Goal: Communication & Community: Answer question/provide support

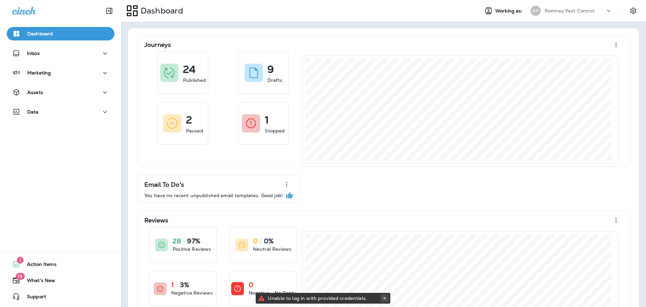
click at [384, 298] on use at bounding box center [384, 297] width 2 height 3
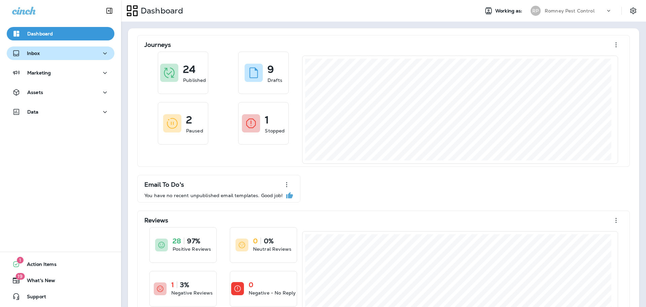
click at [23, 52] on div "Inbox" at bounding box center [26, 53] width 28 height 8
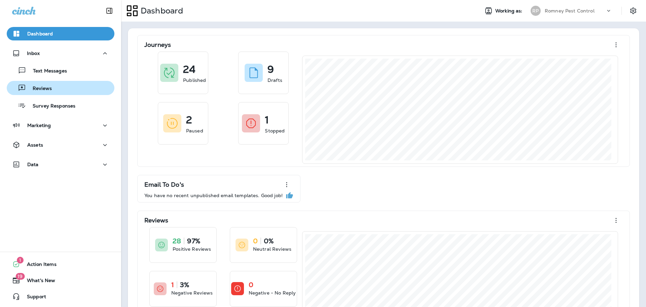
click at [56, 92] on div "Reviews" at bounding box center [60, 88] width 102 height 10
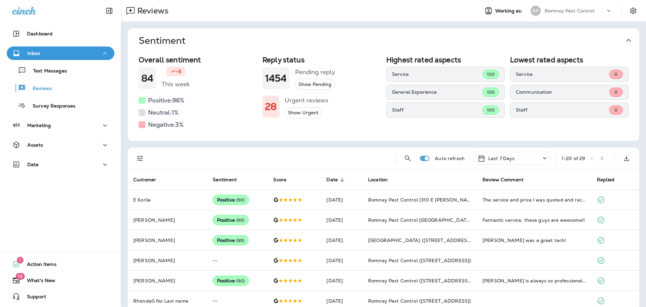
click at [628, 41] on icon "button" at bounding box center [628, 40] width 11 height 11
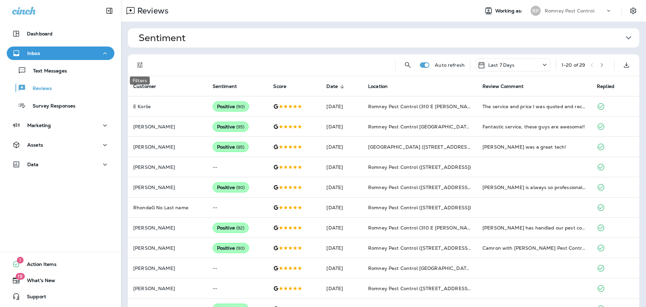
click at [138, 65] on icon "Filters" at bounding box center [140, 65] width 6 height 6
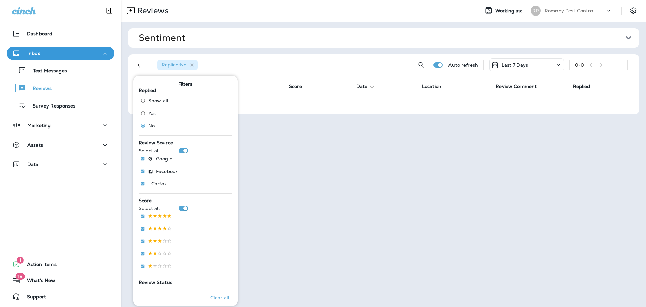
click at [578, 11] on p "Romney Pest Control" at bounding box center [570, 10] width 50 height 5
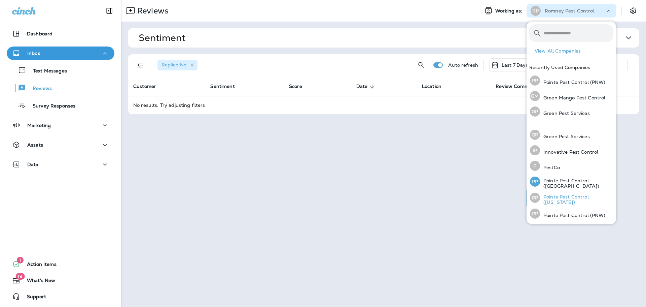
scroll to position [29, 0]
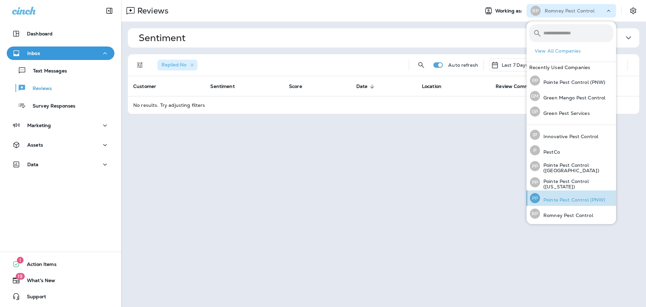
click at [587, 199] on p "Pointe Pest Control (PNW)" at bounding box center [573, 199] width 66 height 5
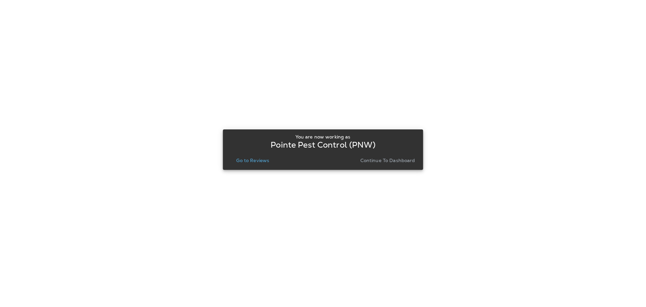
click at [259, 161] on p "Go to Reviews" at bounding box center [252, 159] width 33 height 5
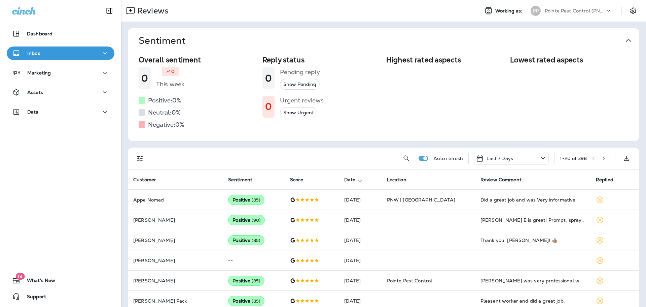
click at [632, 39] on button "Sentiment" at bounding box center [388, 40] width 511 height 25
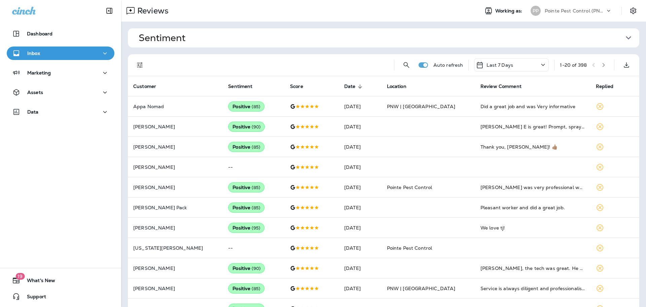
click at [140, 66] on icon "Filters" at bounding box center [140, 65] width 8 height 8
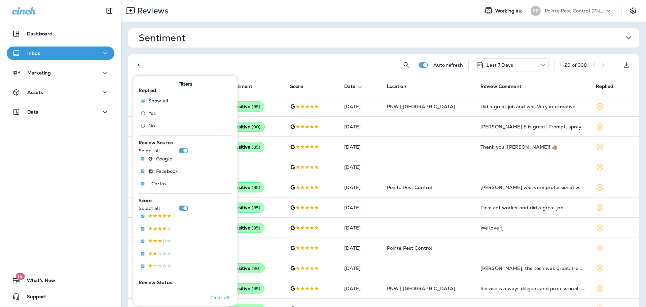
click at [151, 122] on label "No" at bounding box center [153, 125] width 31 height 11
click at [318, 67] on div "Replied : No" at bounding box center [271, 65] width 238 height 22
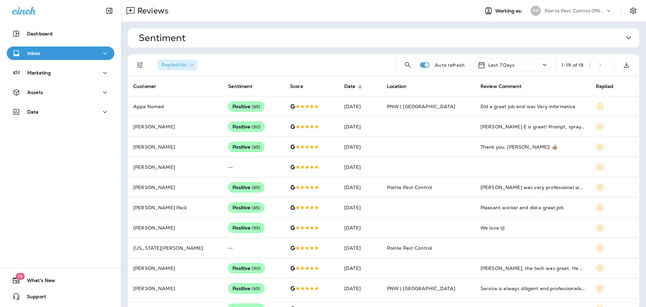
click at [569, 12] on p "Pointe Pest Control (PNW)" at bounding box center [575, 10] width 61 height 5
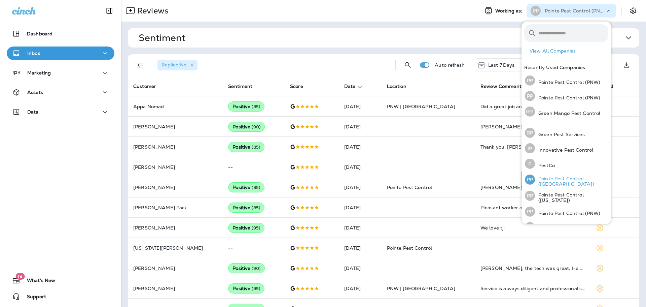
scroll to position [29, 0]
click at [562, 185] on p "Pointe Pest Control ([US_STATE])" at bounding box center [571, 183] width 73 height 11
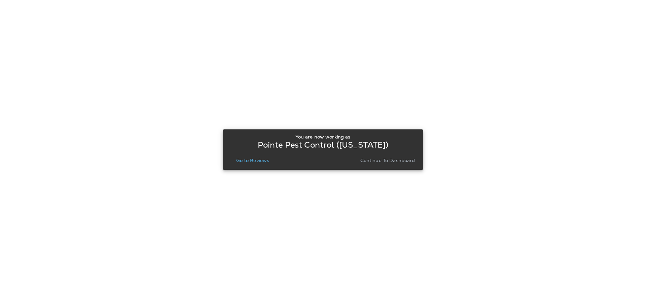
click at [268, 159] on p "Go to Reviews" at bounding box center [252, 159] width 33 height 5
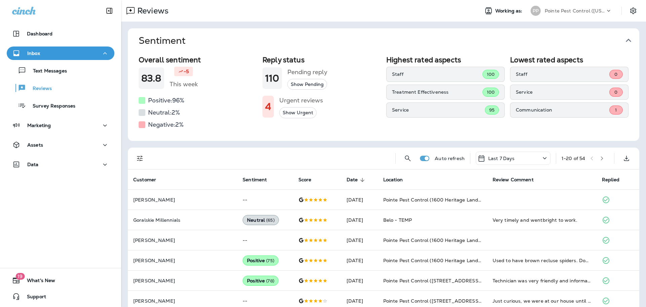
click at [628, 39] on icon "button" at bounding box center [628, 40] width 11 height 11
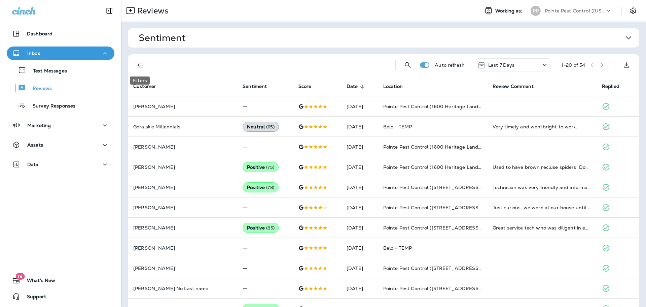
click at [137, 69] on button "Filters" at bounding box center [139, 64] width 13 height 13
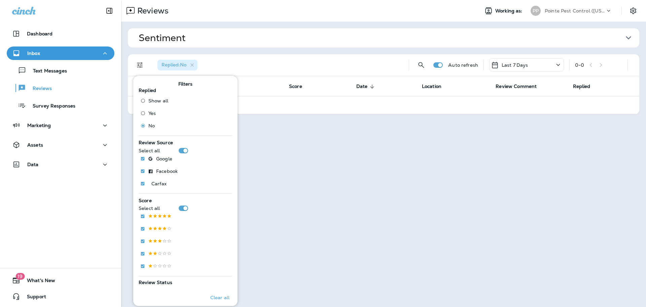
click at [575, 12] on p "Pointe Pest Control ([US_STATE])" at bounding box center [575, 10] width 61 height 5
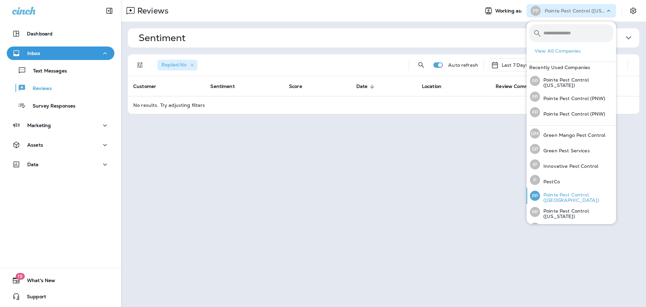
click at [567, 191] on div "PP Pointe Pest Control ([GEOGRAPHIC_DATA])" at bounding box center [571, 195] width 89 height 16
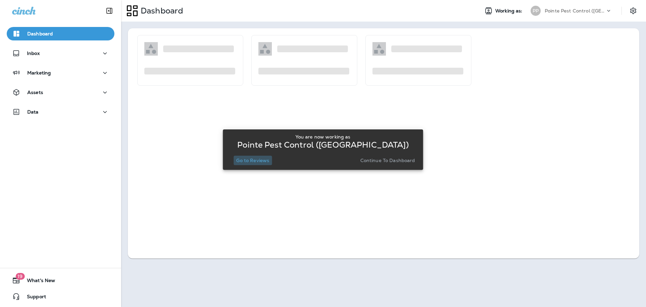
click at [252, 163] on p "Go to Reviews" at bounding box center [252, 159] width 33 height 5
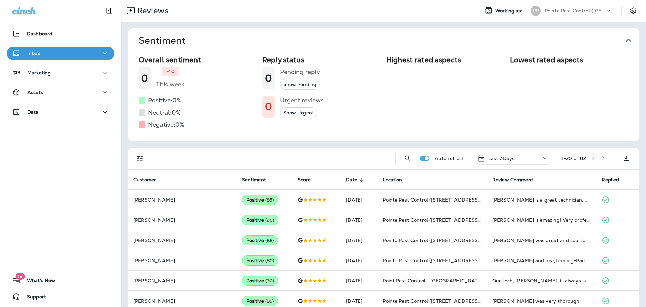
click at [627, 38] on icon "button" at bounding box center [628, 40] width 11 height 11
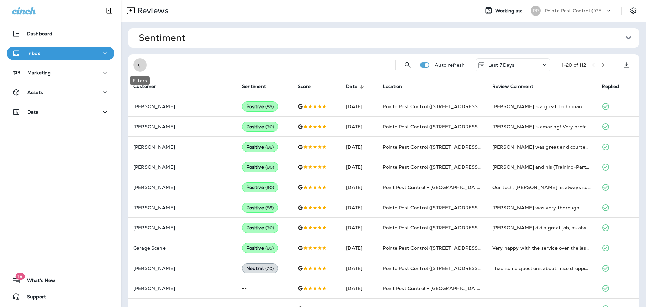
click at [138, 65] on icon "Filters" at bounding box center [140, 65] width 6 height 6
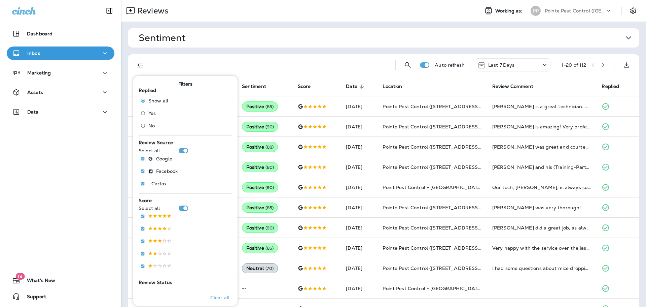
click at [151, 128] on span "No" at bounding box center [151, 125] width 6 height 5
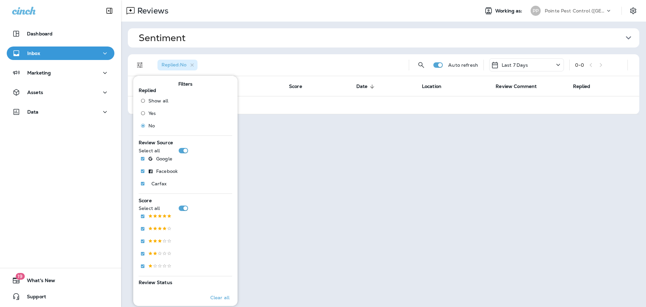
click at [585, 7] on div "Pointe Pest Control ([GEOGRAPHIC_DATA])" at bounding box center [575, 11] width 61 height 10
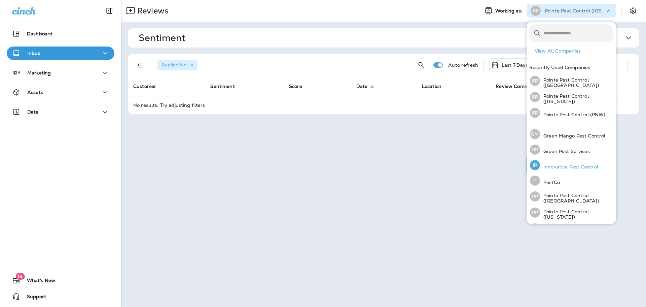
click at [575, 169] on p "Innovative Pest Control" at bounding box center [569, 166] width 58 height 5
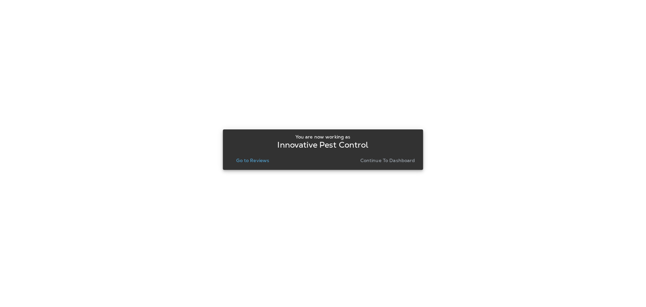
click at [258, 161] on p "Go to Reviews" at bounding box center [252, 159] width 33 height 5
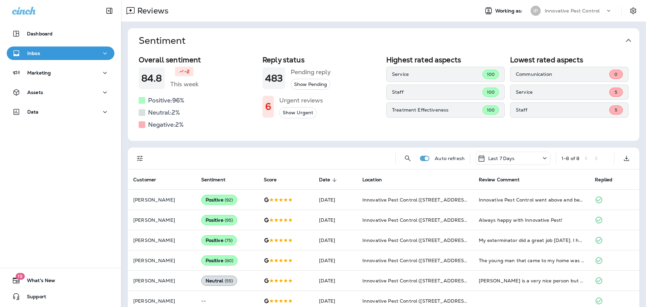
click at [625, 39] on icon "button" at bounding box center [628, 40] width 11 height 11
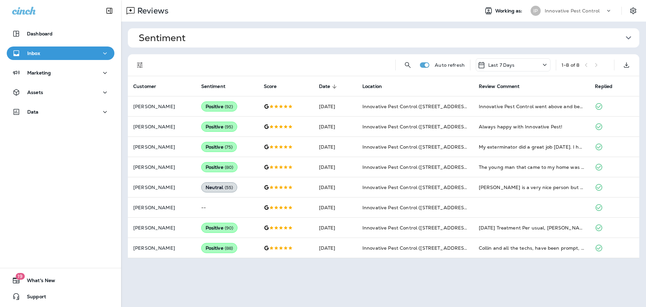
click at [594, 11] on p "Innovative Pest Control" at bounding box center [572, 10] width 55 height 5
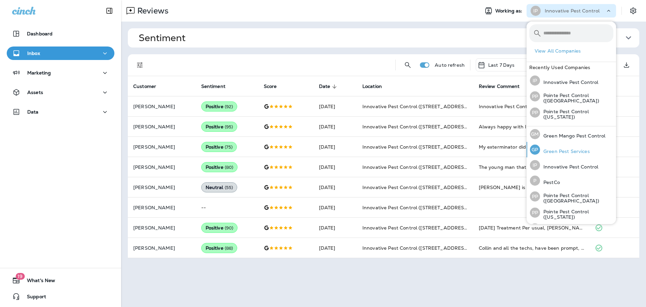
click at [569, 150] on p "Green Pest Services" at bounding box center [565, 150] width 50 height 5
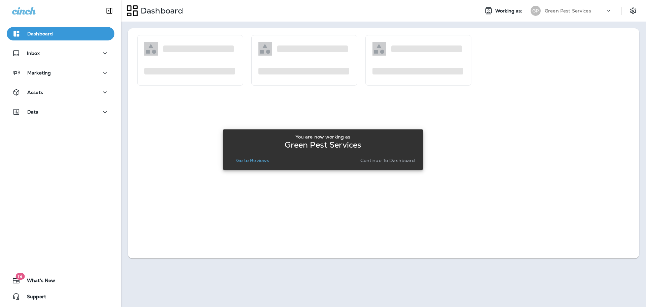
click at [252, 162] on p "Go to Reviews" at bounding box center [252, 159] width 33 height 5
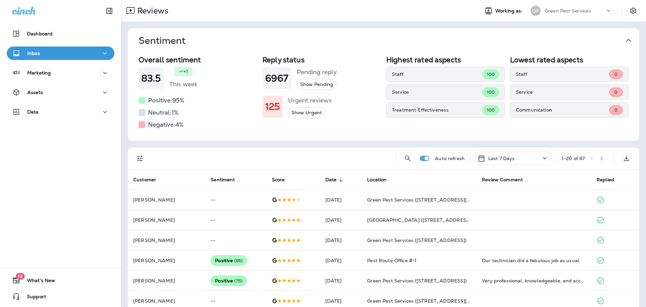
click at [623, 38] on icon "button" at bounding box center [628, 40] width 11 height 11
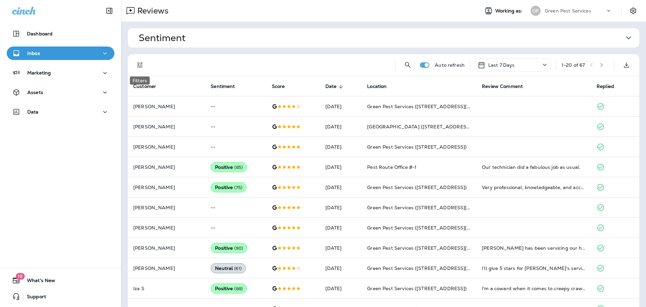
click at [143, 63] on icon "Filters" at bounding box center [140, 65] width 8 height 8
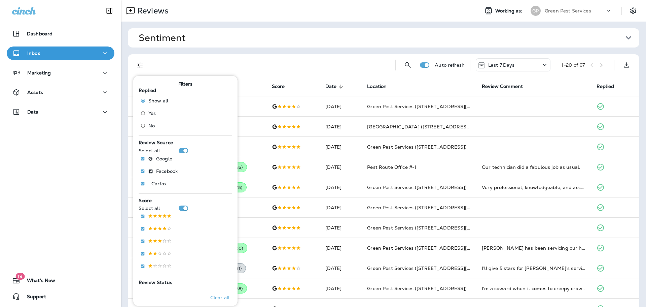
click at [153, 126] on span "No" at bounding box center [151, 125] width 6 height 5
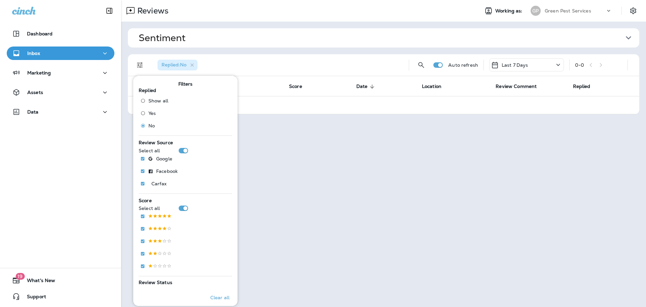
click at [362, 64] on div "Replied : No" at bounding box center [277, 65] width 251 height 22
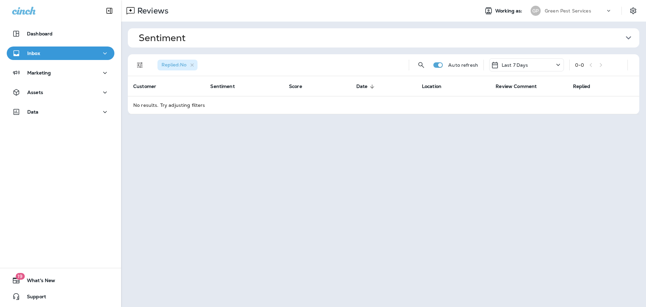
click at [585, 7] on div "Green Pest Services" at bounding box center [575, 11] width 61 height 10
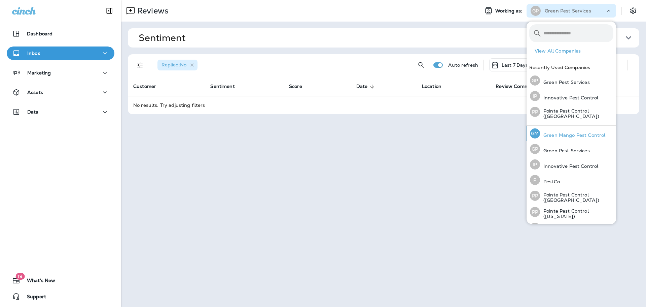
click at [567, 130] on div "[PERSON_NAME] Mango Pest Control" at bounding box center [567, 133] width 81 height 15
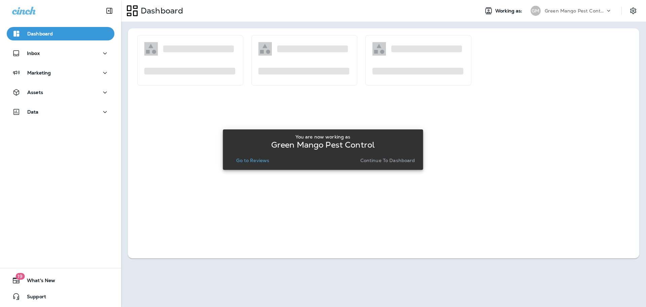
click at [251, 163] on button "Go to Reviews" at bounding box center [253, 159] width 38 height 9
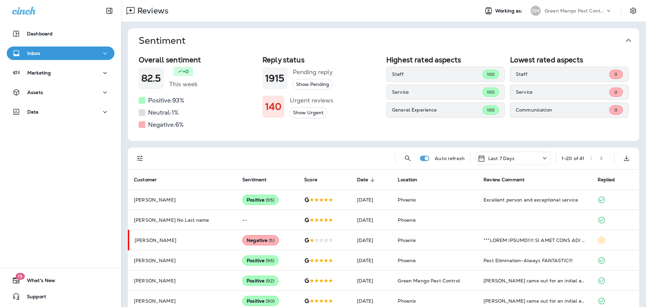
click at [626, 39] on icon "button" at bounding box center [628, 40] width 5 height 3
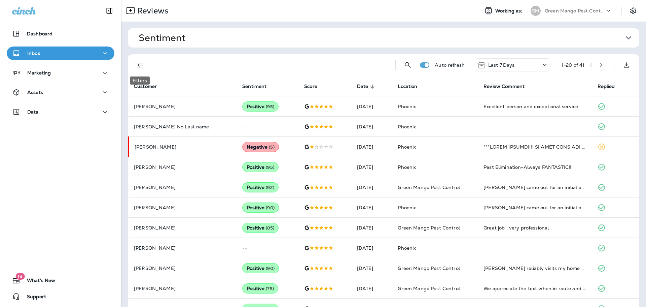
click at [140, 62] on icon "Filters" at bounding box center [140, 65] width 8 height 8
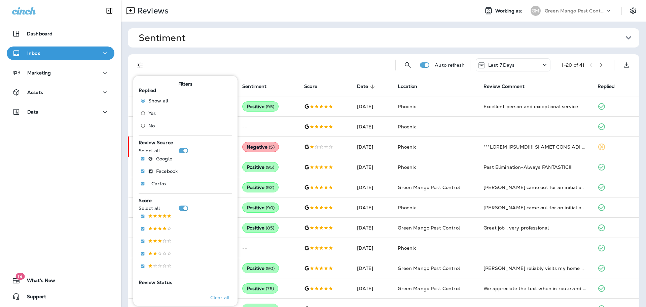
click at [152, 129] on label "No" at bounding box center [153, 125] width 31 height 11
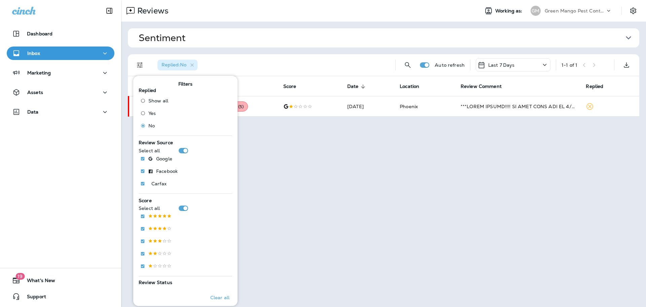
click at [297, 53] on div "Sentiment Overall sentiment 82.5 +0 This week Positive: 93 % Neutral: 1 % Negat…" at bounding box center [383, 73] width 525 height 102
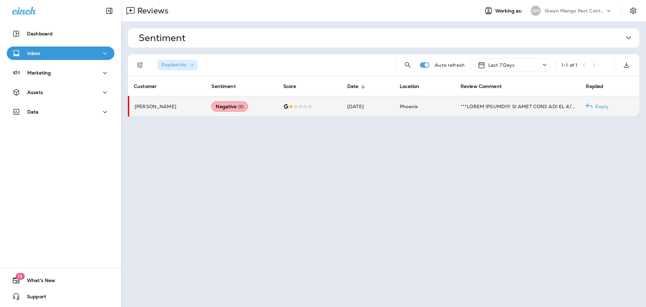
click at [342, 102] on td "[DATE]" at bounding box center [368, 106] width 52 height 20
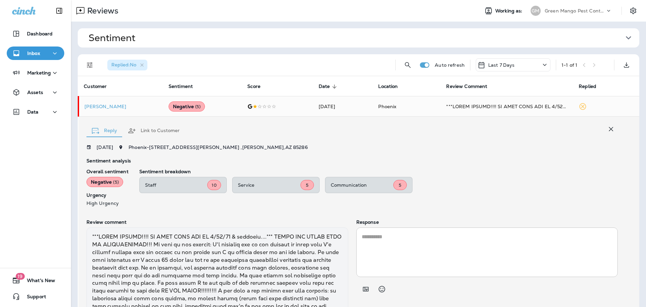
scroll to position [116, 0]
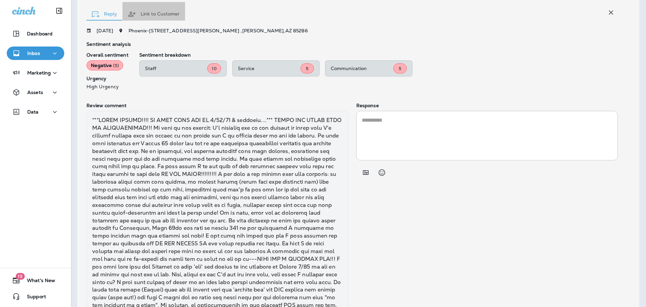
click at [152, 9] on button "Link to Customer" at bounding box center [153, 14] width 63 height 24
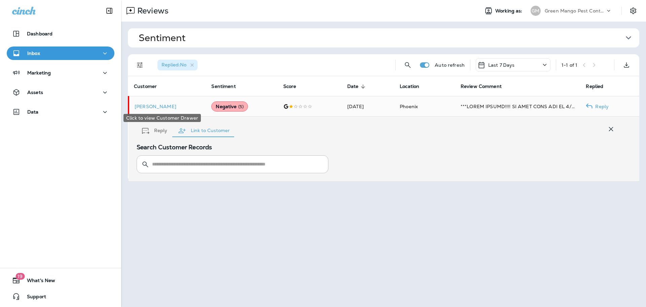
click at [148, 109] on div "Click to view Customer Drawer" at bounding box center [162, 115] width 79 height 13
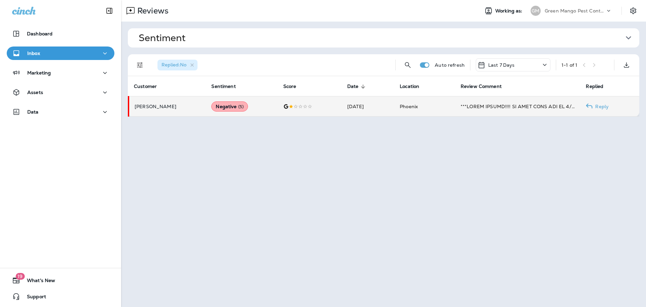
click at [147, 107] on p "[PERSON_NAME]" at bounding box center [168, 106] width 66 height 5
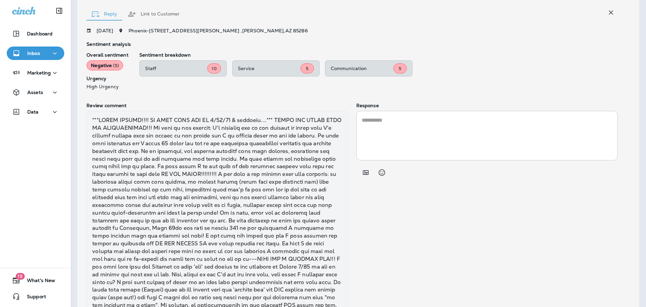
scroll to position [55, 0]
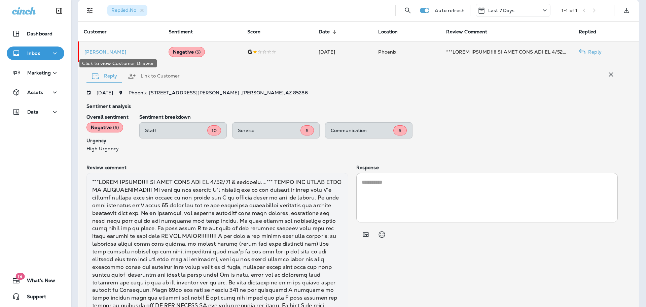
click at [103, 54] on p "[PERSON_NAME]" at bounding box center [120, 51] width 73 height 5
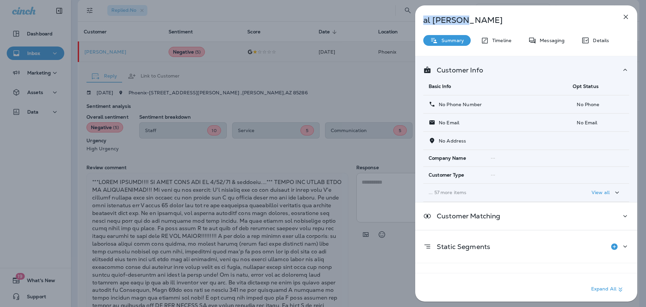
drag, startPoint x: 469, startPoint y: 18, endPoint x: 369, endPoint y: 20, distance: 100.0
click at [369, 20] on div "[PERSON_NAME] Summary Timeline Messaging Details Customer Info Basic Info Opt S…" at bounding box center [323, 153] width 646 height 307
copy p "[PERSON_NAME]"
click at [376, 73] on div "[PERSON_NAME] Summary Timeline Messaging Details Customer Info Basic Info Opt S…" at bounding box center [323, 153] width 646 height 307
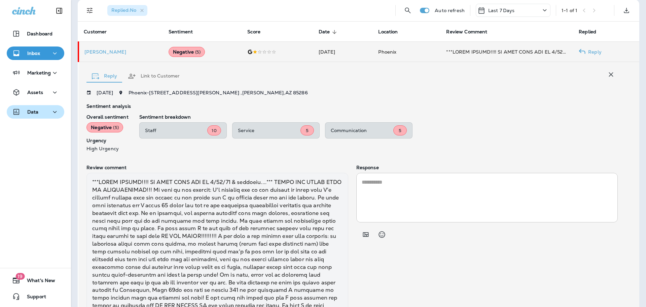
click at [37, 115] on div "Data" at bounding box center [25, 112] width 27 height 8
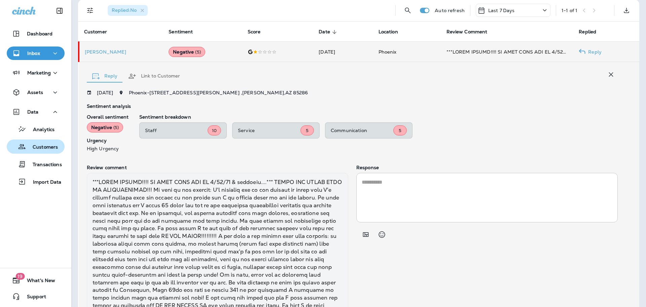
click at [43, 144] on p "Customers" at bounding box center [42, 147] width 32 height 6
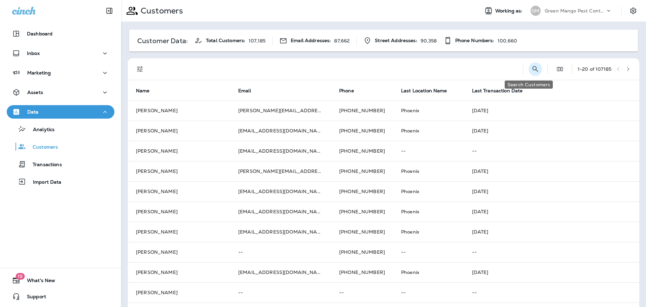
click at [531, 65] on icon "Search Customers" at bounding box center [535, 69] width 8 height 8
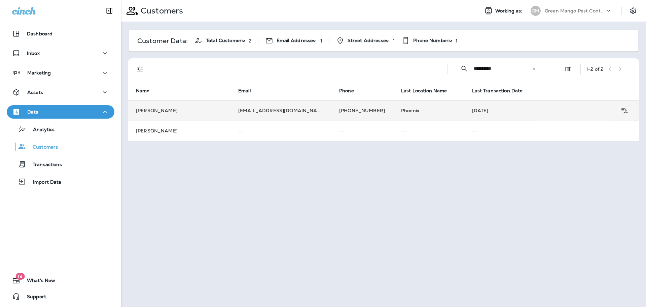
type input "**********"
click at [209, 109] on td "[PERSON_NAME]" at bounding box center [179, 110] width 102 height 20
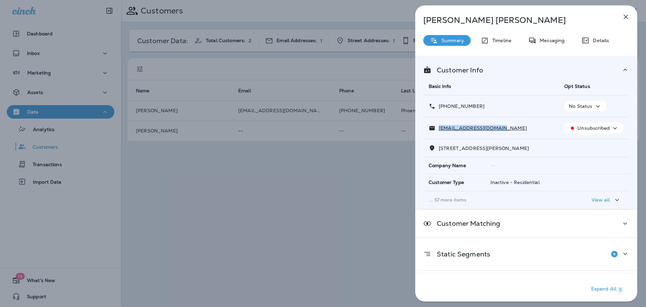
drag, startPoint x: 501, startPoint y: 128, endPoint x: 439, endPoint y: 129, distance: 61.9
click at [439, 129] on div "[EMAIL_ADDRESS][DOMAIN_NAME]" at bounding box center [491, 128] width 125 height 7
copy p "[EMAIL_ADDRESS][DOMAIN_NAME]"
drag, startPoint x: 483, startPoint y: 107, endPoint x: 445, endPoint y: 108, distance: 37.7
click at [445, 108] on div "[PHONE_NUMBER]" at bounding box center [491, 106] width 125 height 7
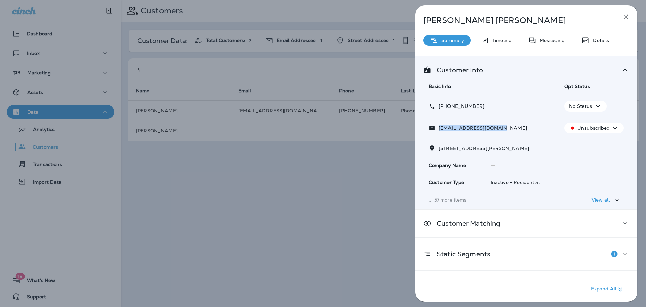
copy p "[PHONE_NUMBER]"
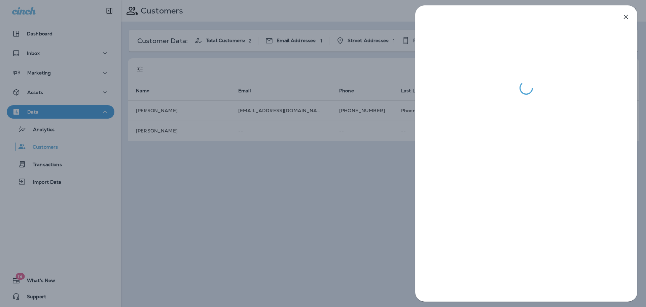
click at [371, 196] on div at bounding box center [323, 153] width 646 height 307
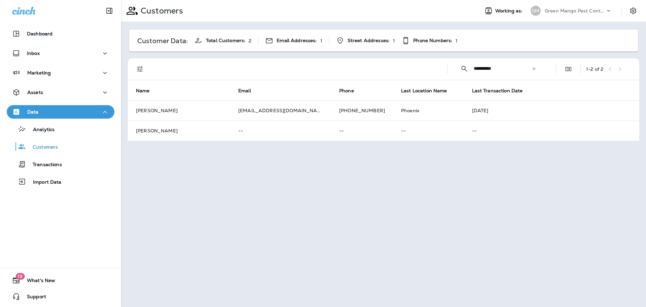
click at [46, 46] on div "Dashboard Inbox Marketing Assets Data Analytics Customers Transactions Import D…" at bounding box center [60, 109] width 121 height 178
click at [46, 52] on div "Inbox" at bounding box center [60, 53] width 97 height 8
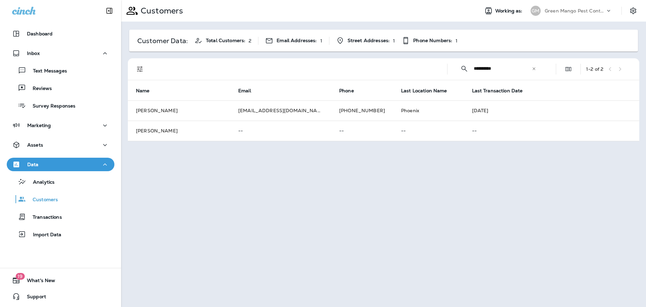
drag, startPoint x: 54, startPoint y: 85, endPoint x: 55, endPoint y: 97, distance: 12.1
click at [54, 85] on div "Reviews" at bounding box center [60, 88] width 102 height 10
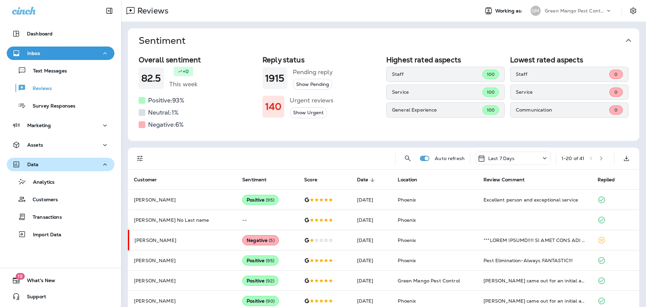
click at [53, 166] on div "Data" at bounding box center [60, 164] width 97 height 8
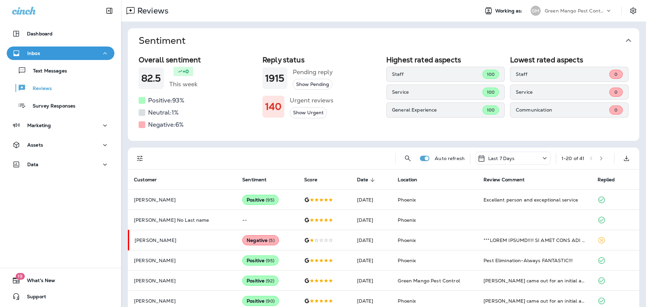
click at [623, 39] on icon "button" at bounding box center [628, 40] width 11 height 11
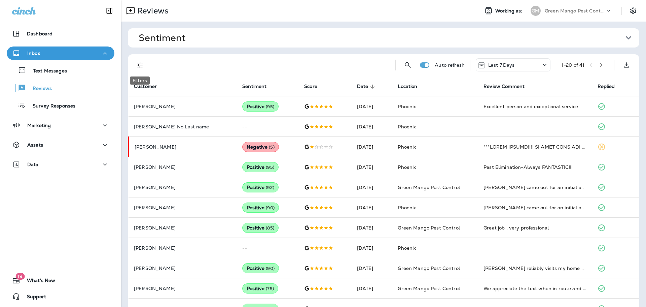
click at [137, 65] on icon "Filters" at bounding box center [140, 65] width 8 height 8
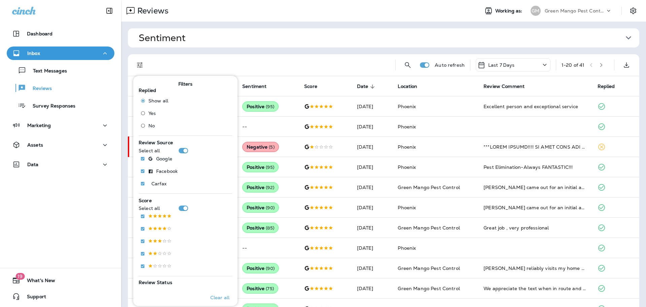
click at [150, 127] on span "No" at bounding box center [151, 125] width 6 height 5
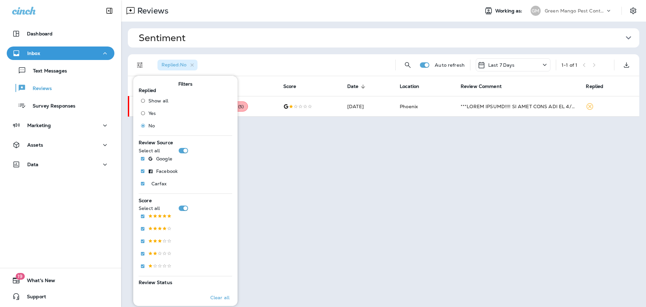
click at [244, 33] on span "Sentiment" at bounding box center [381, 37] width 485 height 11
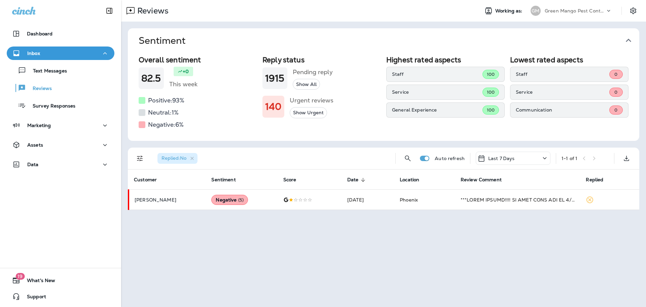
drag, startPoint x: 250, startPoint y: 34, endPoint x: 195, endPoint y: 11, distance: 58.7
click at [250, 34] on button "Sentiment" at bounding box center [388, 40] width 511 height 25
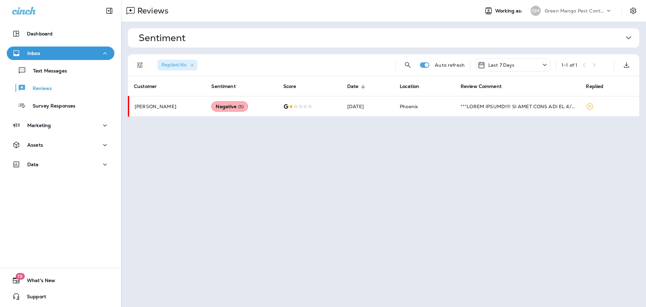
click at [570, 9] on p "Green Mango Pest Control" at bounding box center [575, 10] width 61 height 5
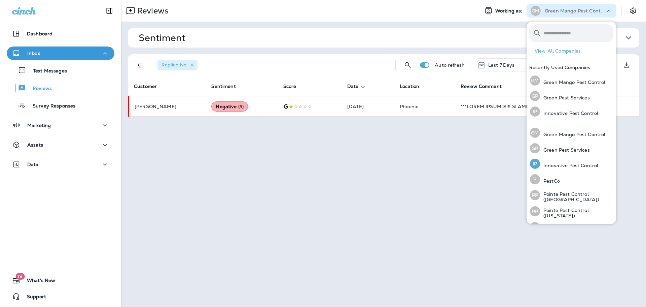
scroll to position [29, 0]
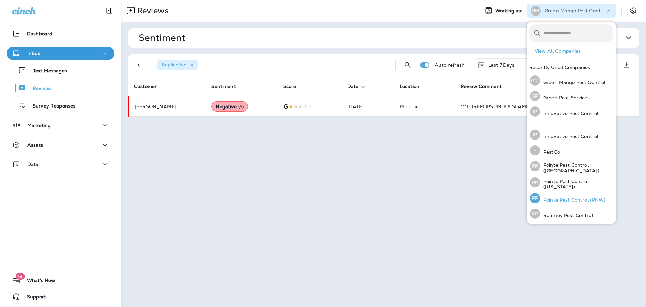
click at [576, 202] on p "Pointe Pest Control (PNW)" at bounding box center [573, 199] width 66 height 5
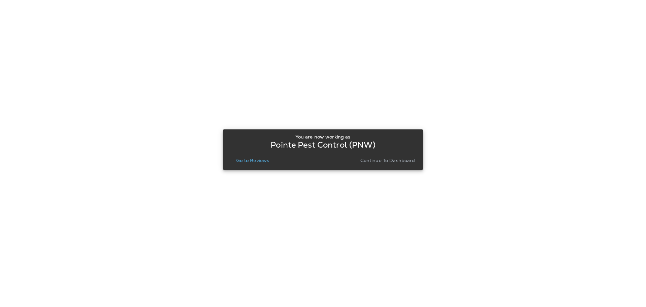
click at [252, 156] on button "Go to Reviews" at bounding box center [253, 159] width 38 height 9
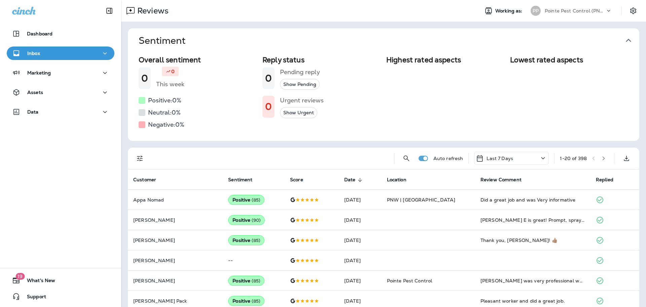
click at [135, 148] on div "Auto refresh Last 7 Days 1 - 20 of 398" at bounding box center [384, 158] width 503 height 22
click at [141, 158] on icon "Filters" at bounding box center [140, 158] width 8 height 8
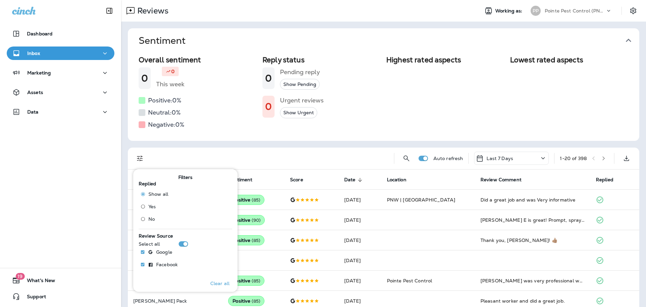
click at [149, 219] on span "No" at bounding box center [151, 218] width 6 height 5
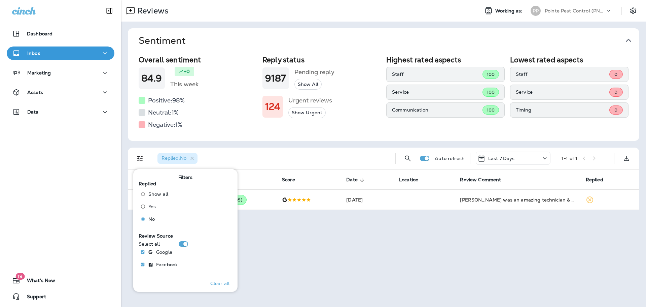
click at [282, 156] on div "Replied : No" at bounding box center [271, 158] width 238 height 22
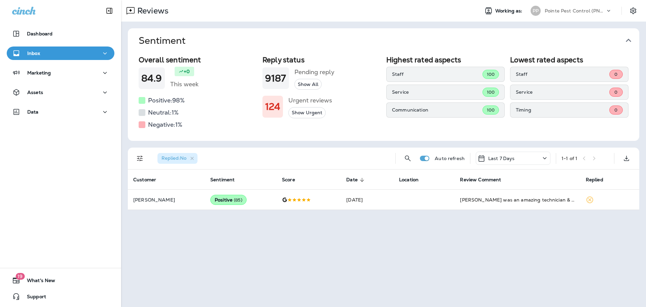
click at [621, 41] on span "Sentiment" at bounding box center [381, 40] width 485 height 11
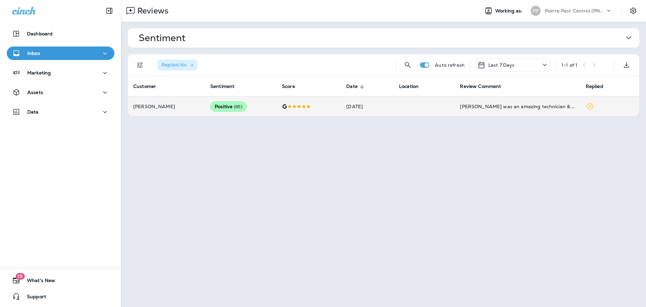
click at [361, 114] on td "[DATE]" at bounding box center [367, 106] width 53 height 20
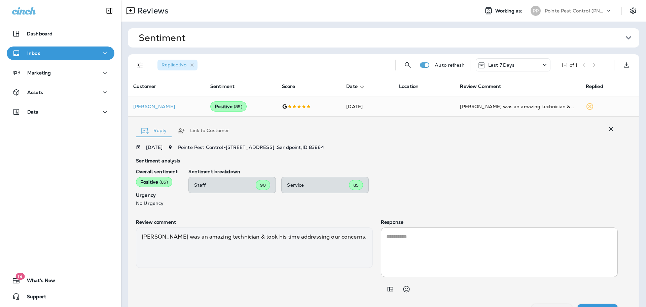
scroll to position [14, 0]
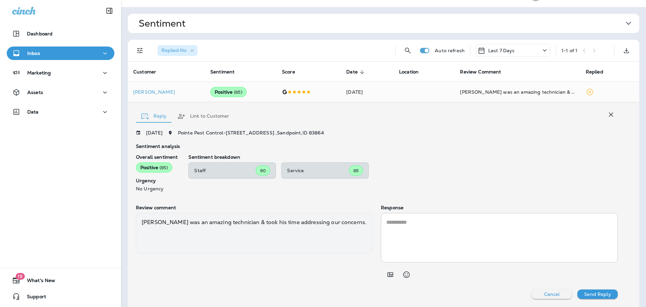
click at [456, 238] on textarea at bounding box center [499, 237] width 226 height 39
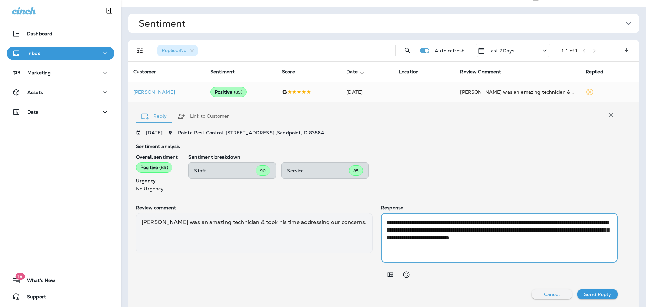
type textarea "**********"
click at [593, 294] on p "Send Reply" at bounding box center [597, 293] width 27 height 5
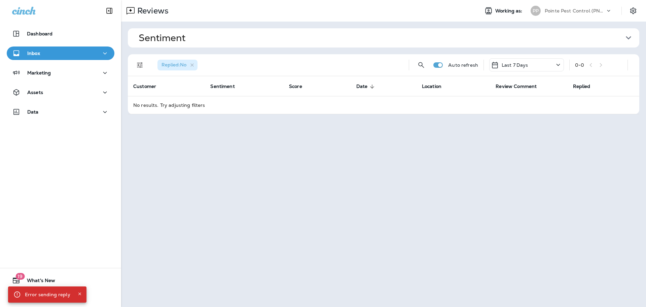
click at [77, 293] on icon "Close" at bounding box center [79, 293] width 5 height 5
click at [578, 3] on div "Reviews Working as: PP Pointe Pest Control (PNW)" at bounding box center [383, 11] width 525 height 22
click at [578, 11] on p "Pointe Pest Control (PNW)" at bounding box center [575, 10] width 61 height 5
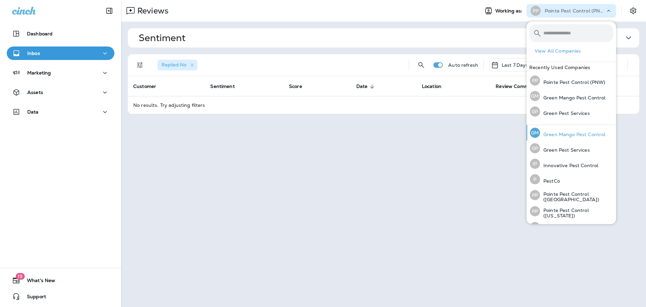
click at [577, 132] on p "Green Mango Pest Control" at bounding box center [572, 134] width 65 height 5
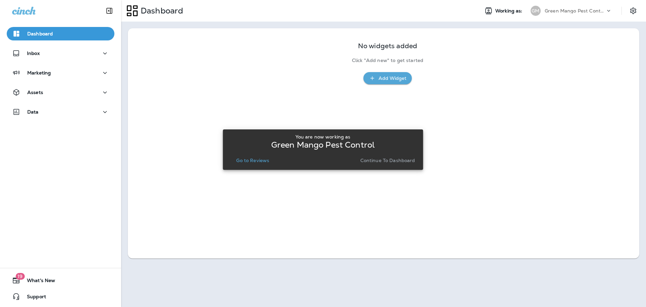
click at [252, 160] on p "Go to Reviews" at bounding box center [252, 159] width 33 height 5
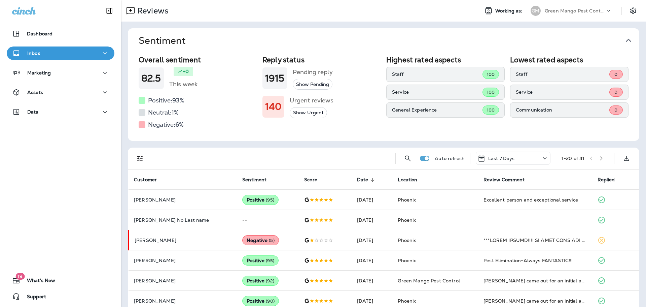
click at [626, 41] on icon "button" at bounding box center [628, 40] width 11 height 11
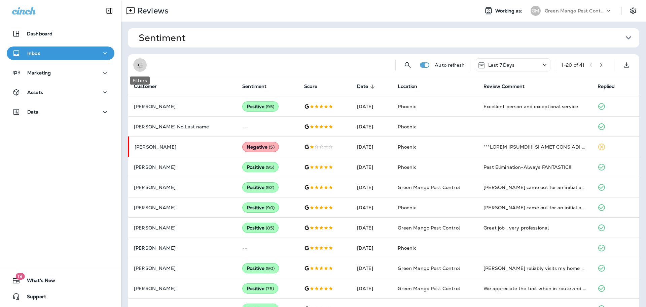
click at [141, 63] on icon "Filters" at bounding box center [140, 65] width 8 height 8
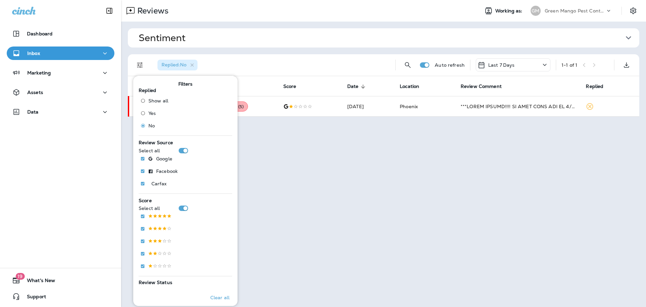
click at [277, 68] on div "Replied : No" at bounding box center [271, 65] width 238 height 22
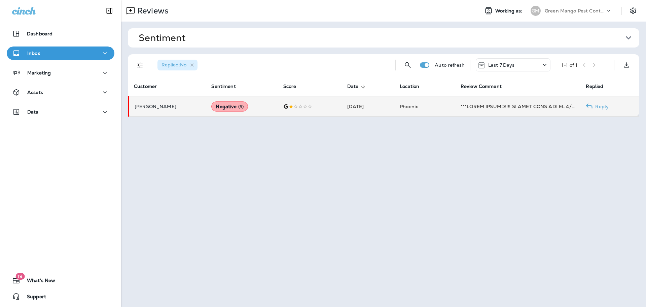
click at [342, 99] on td "[DATE]" at bounding box center [368, 106] width 52 height 20
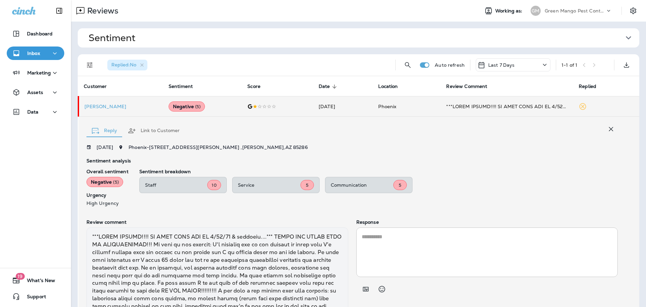
scroll to position [116, 0]
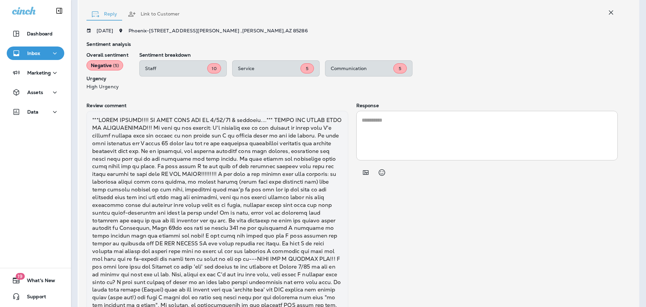
click at [428, 141] on textarea at bounding box center [487, 135] width 251 height 39
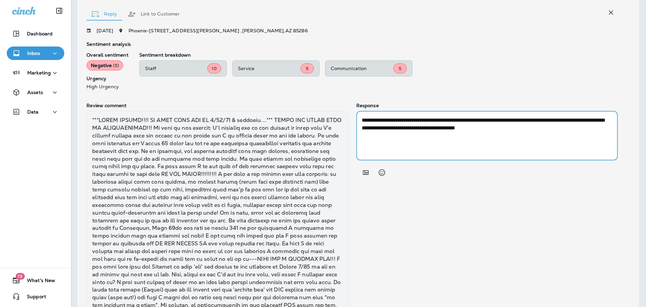
drag, startPoint x: 559, startPoint y: 129, endPoint x: 505, endPoint y: 129, distance: 54.2
click at [505, 129] on textarea "**********" at bounding box center [485, 135] width 247 height 39
paste textarea "**********"
drag, startPoint x: 503, startPoint y: 128, endPoint x: 503, endPoint y: 143, distance: 14.8
click at [502, 128] on textarea "**********" at bounding box center [485, 135] width 247 height 39
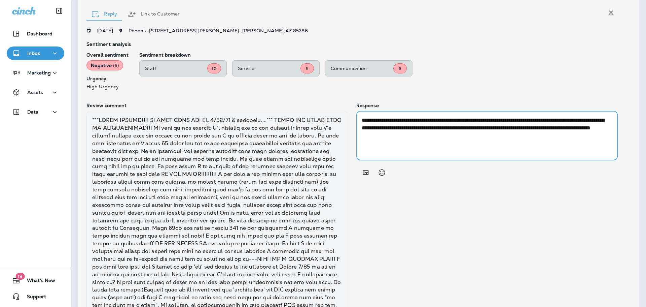
click at [503, 127] on textarea "**********" at bounding box center [485, 135] width 247 height 39
click at [535, 133] on textarea "**********" at bounding box center [485, 135] width 247 height 39
drag, startPoint x: 475, startPoint y: 132, endPoint x: 573, endPoint y: 126, distance: 97.8
click at [573, 126] on textarea "**********" at bounding box center [485, 135] width 247 height 39
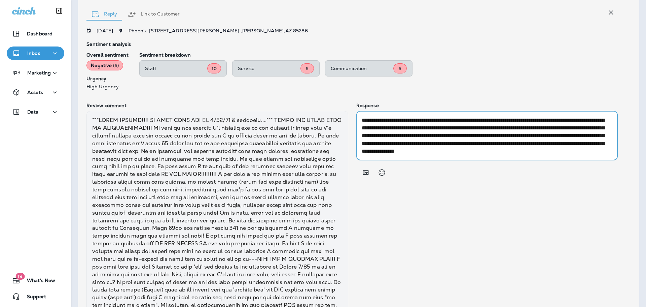
scroll to position [0, 0]
click at [550, 141] on textarea "**********" at bounding box center [485, 135] width 247 height 39
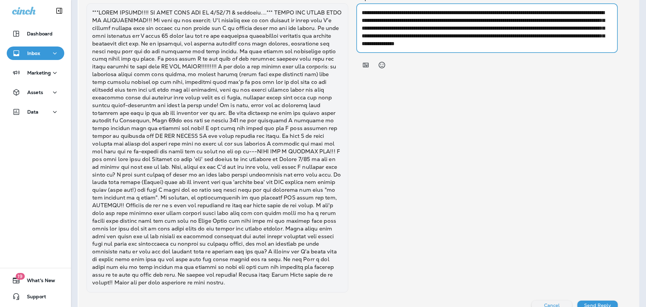
scroll to position [250, 0]
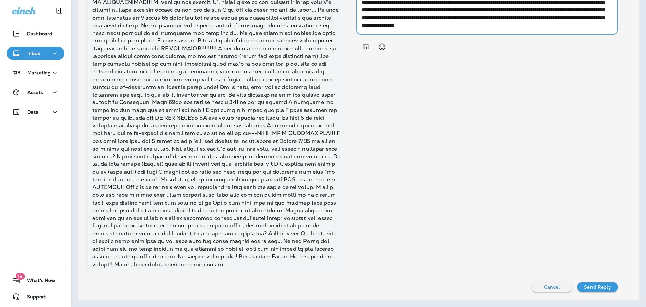
type textarea "**********"
click at [600, 284] on p "Send Reply" at bounding box center [597, 286] width 27 height 5
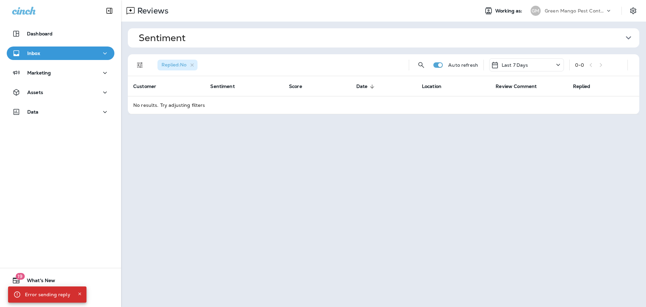
click at [78, 292] on icon "Close" at bounding box center [79, 293] width 5 height 5
click at [586, 8] on p "Green Mango Pest Control" at bounding box center [575, 10] width 61 height 5
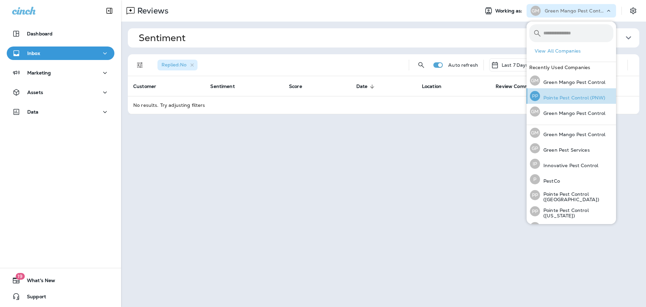
click at [586, 99] on p "Pointe Pest Control (PNW)" at bounding box center [573, 97] width 66 height 5
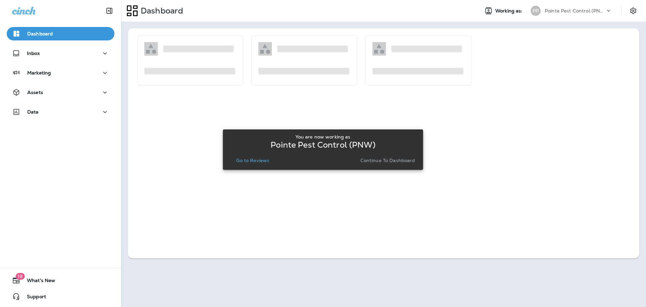
click at [239, 159] on p "Go to Reviews" at bounding box center [252, 159] width 33 height 5
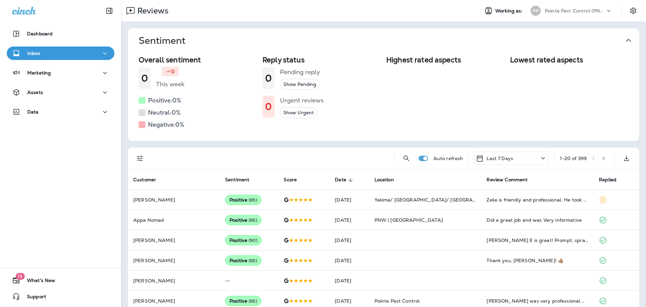
click at [626, 42] on icon "button" at bounding box center [628, 40] width 11 height 11
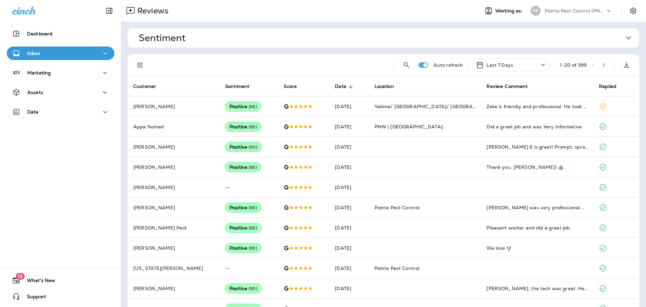
click at [130, 67] on div "Auto refresh Last 7 Days 1 - 20 of 399" at bounding box center [383, 65] width 511 height 22
click at [133, 66] on div "Auto refresh Last 7 Days 1 - 20 of 399" at bounding box center [383, 65] width 511 height 22
click at [140, 61] on icon "Filters" at bounding box center [140, 65] width 8 height 8
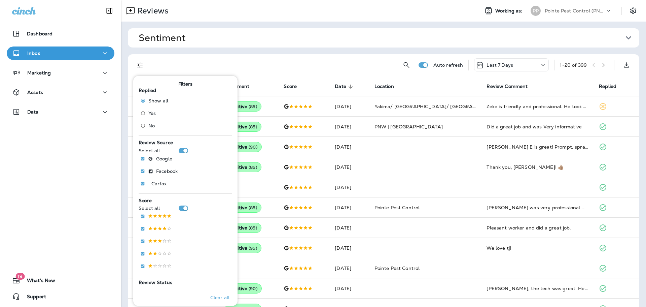
click at [149, 126] on span "No" at bounding box center [151, 125] width 6 height 5
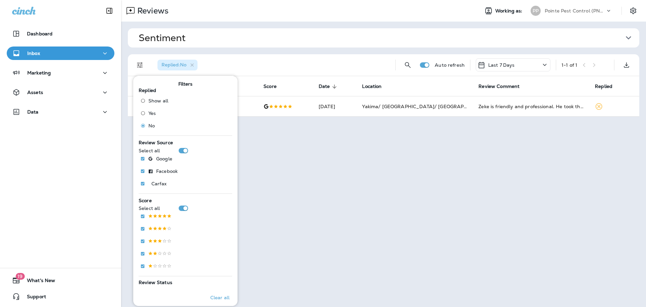
click at [272, 61] on div "Replied : No" at bounding box center [271, 65] width 238 height 22
